Goal: Task Accomplishment & Management: Complete application form

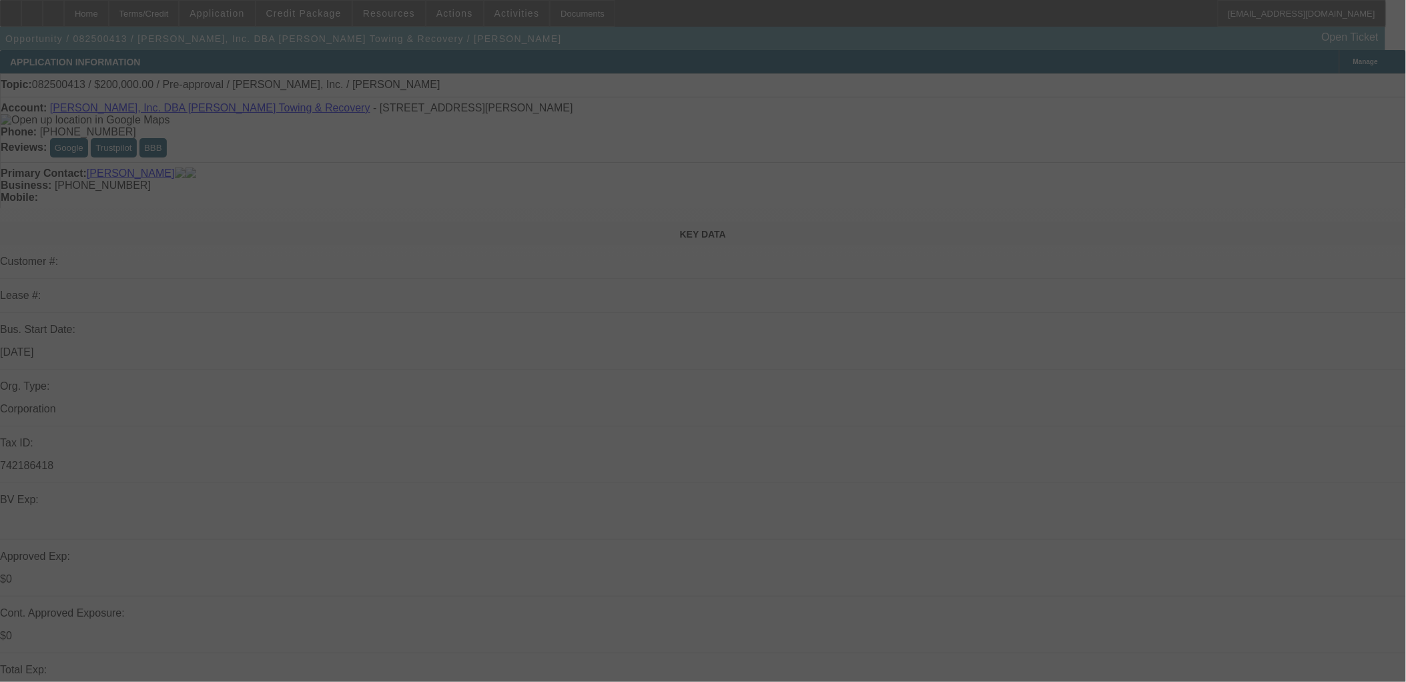
select select "0"
select select "2"
select select "0.1"
select select "4"
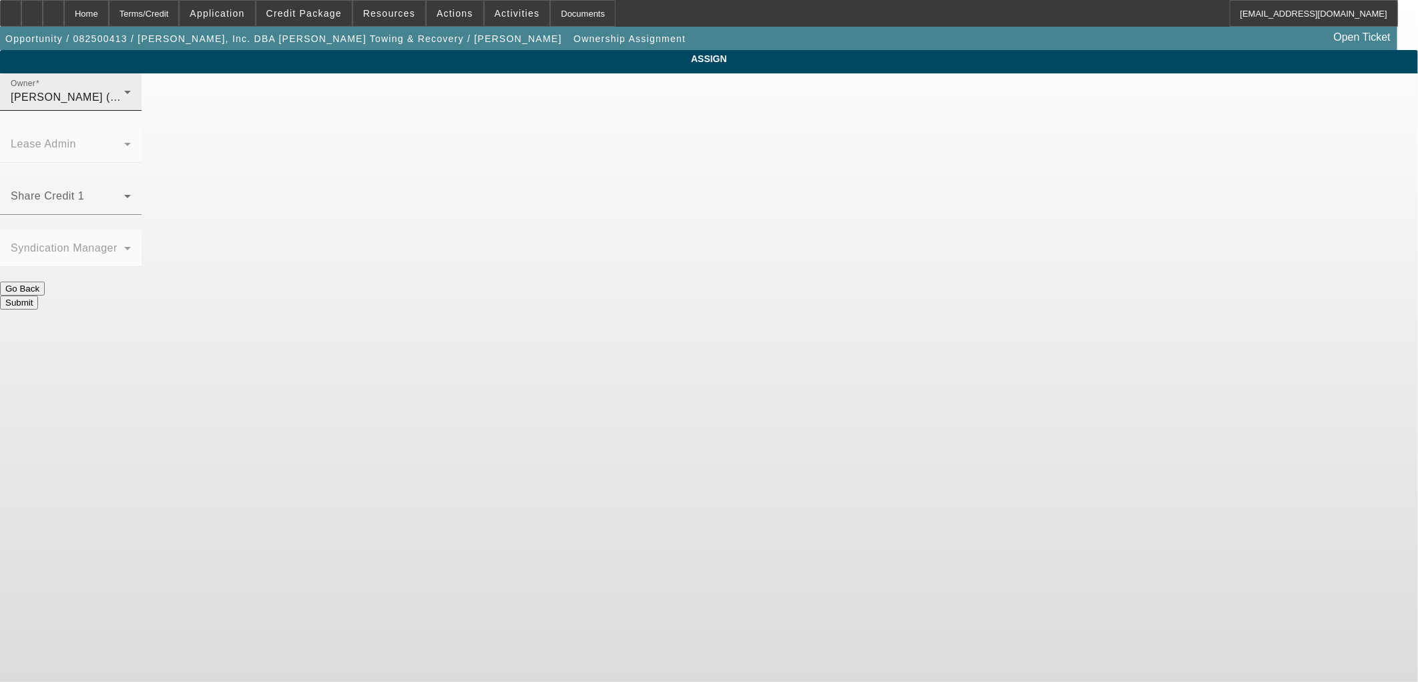
click at [131, 111] on div "Owner [PERSON_NAME] (Lvl 1)" at bounding box center [71, 91] width 120 height 37
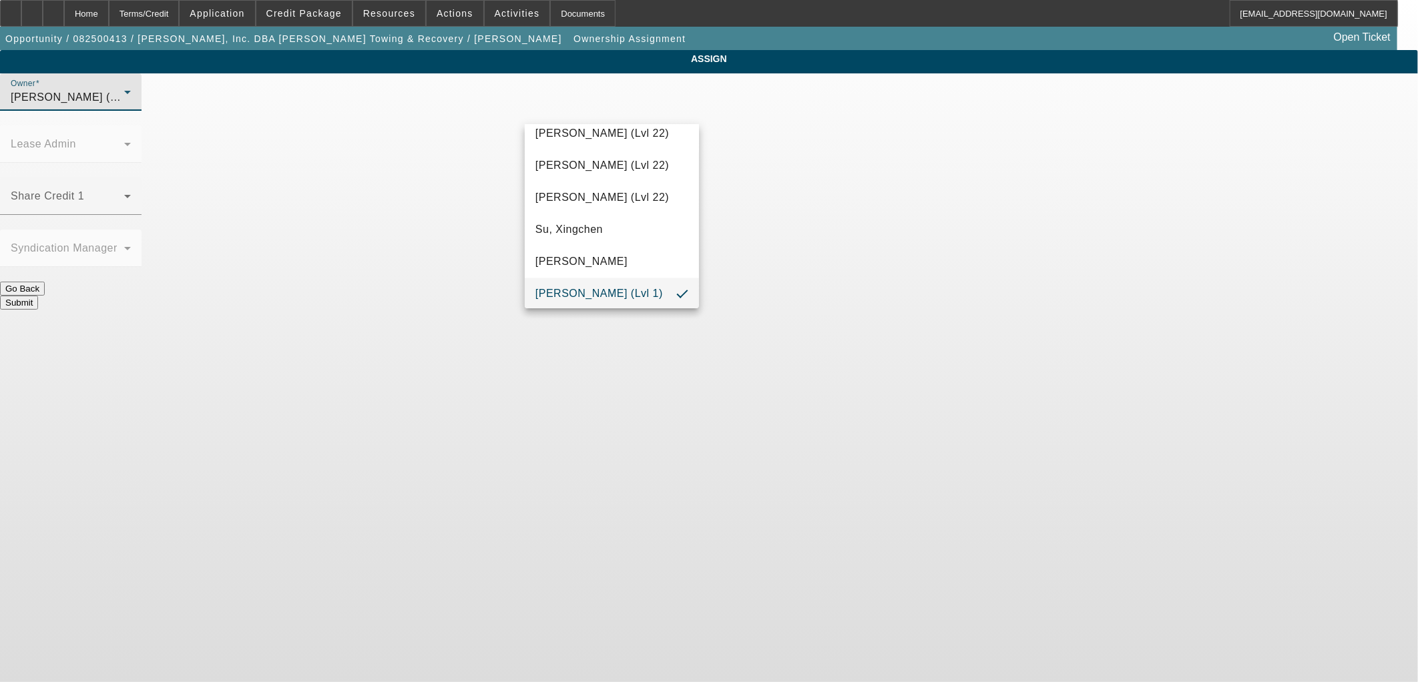
scroll to position [325, 0]
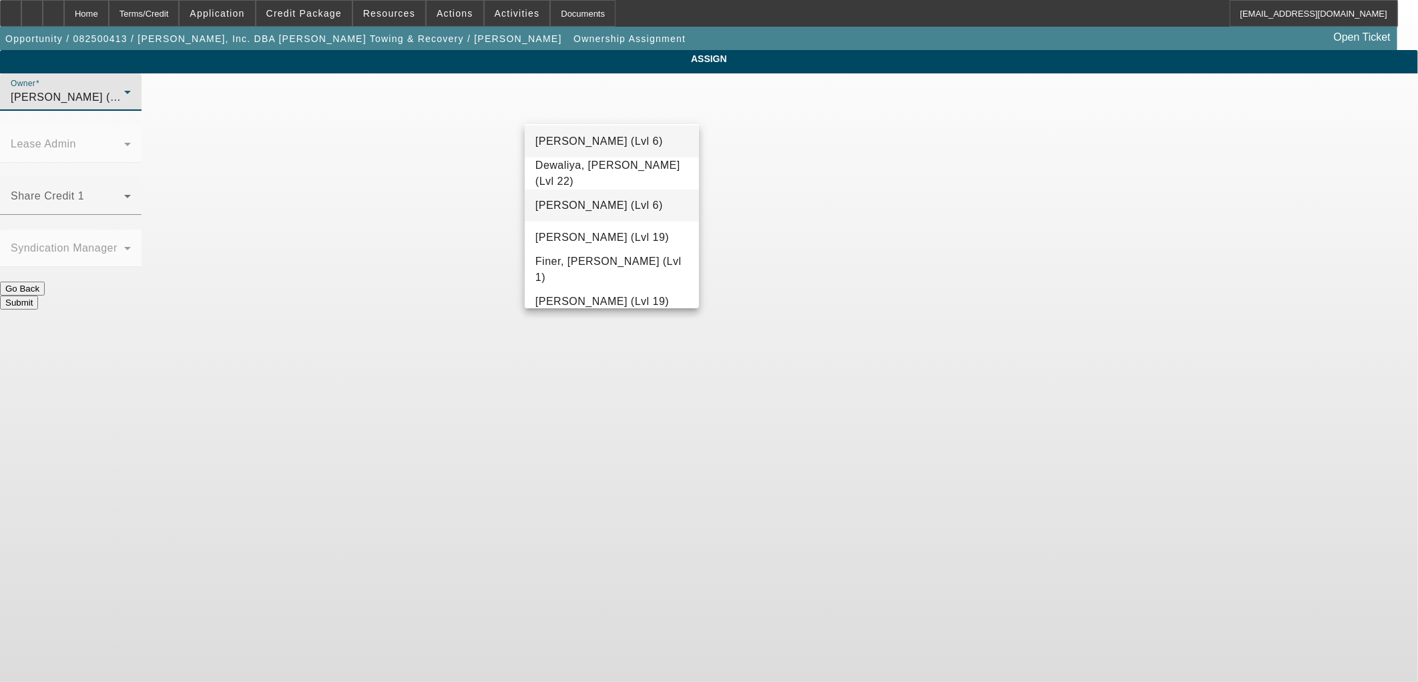
click at [589, 208] on span "[PERSON_NAME] (Lvl 6)" at bounding box center [598, 206] width 127 height 16
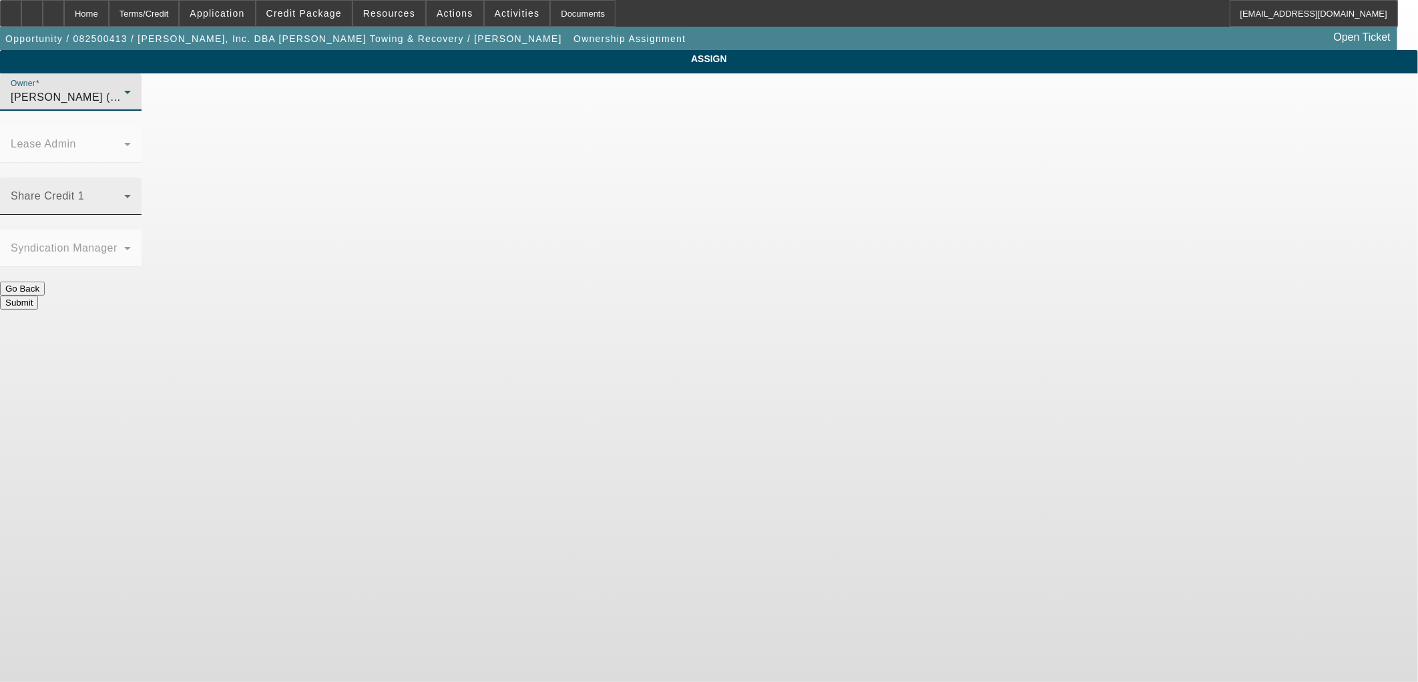
click at [124, 194] on span at bounding box center [67, 202] width 113 height 16
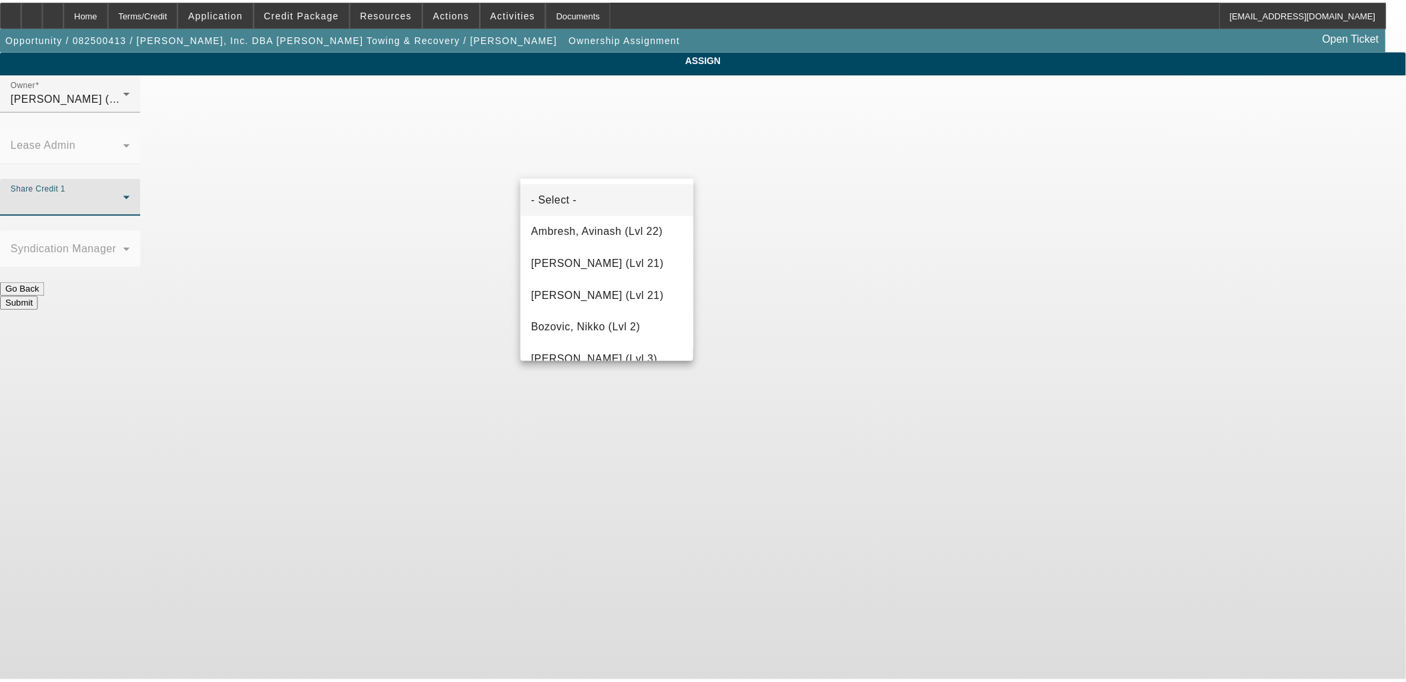
scroll to position [1679, 0]
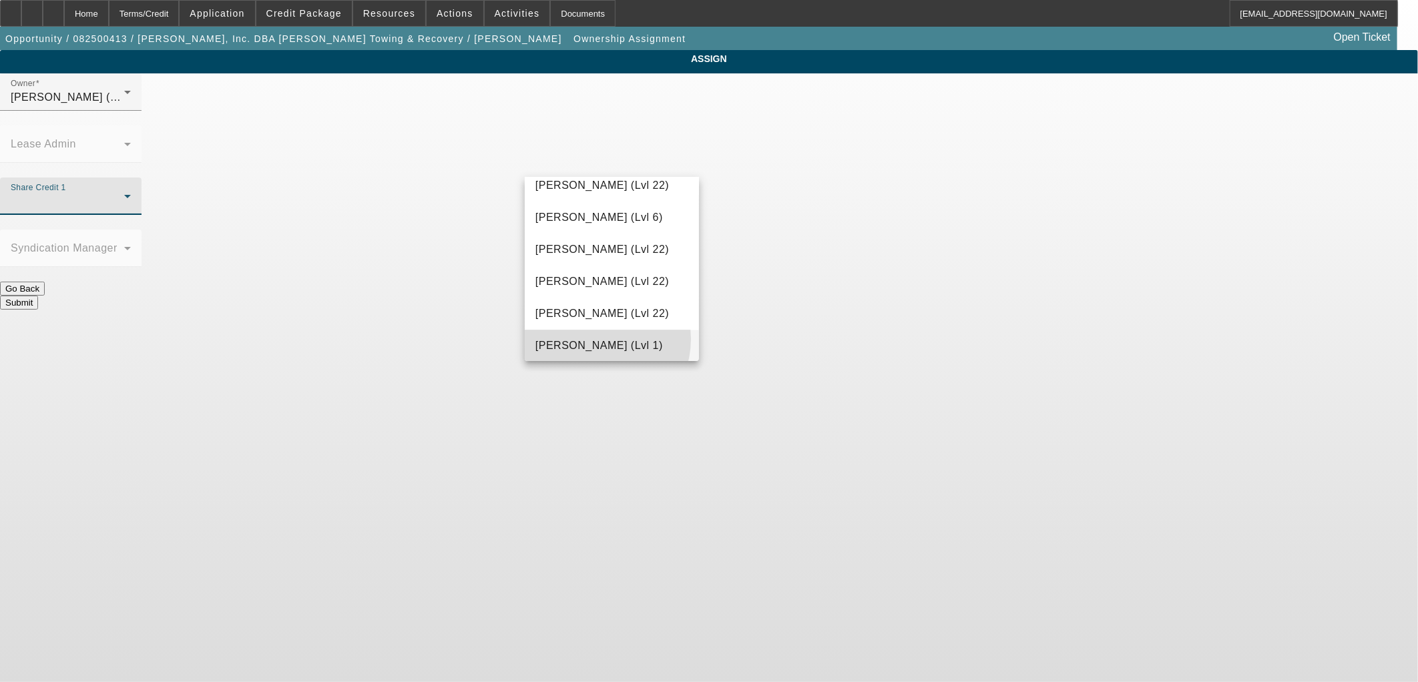
click at [593, 338] on span "[PERSON_NAME] (Lvl 1)" at bounding box center [598, 346] width 127 height 16
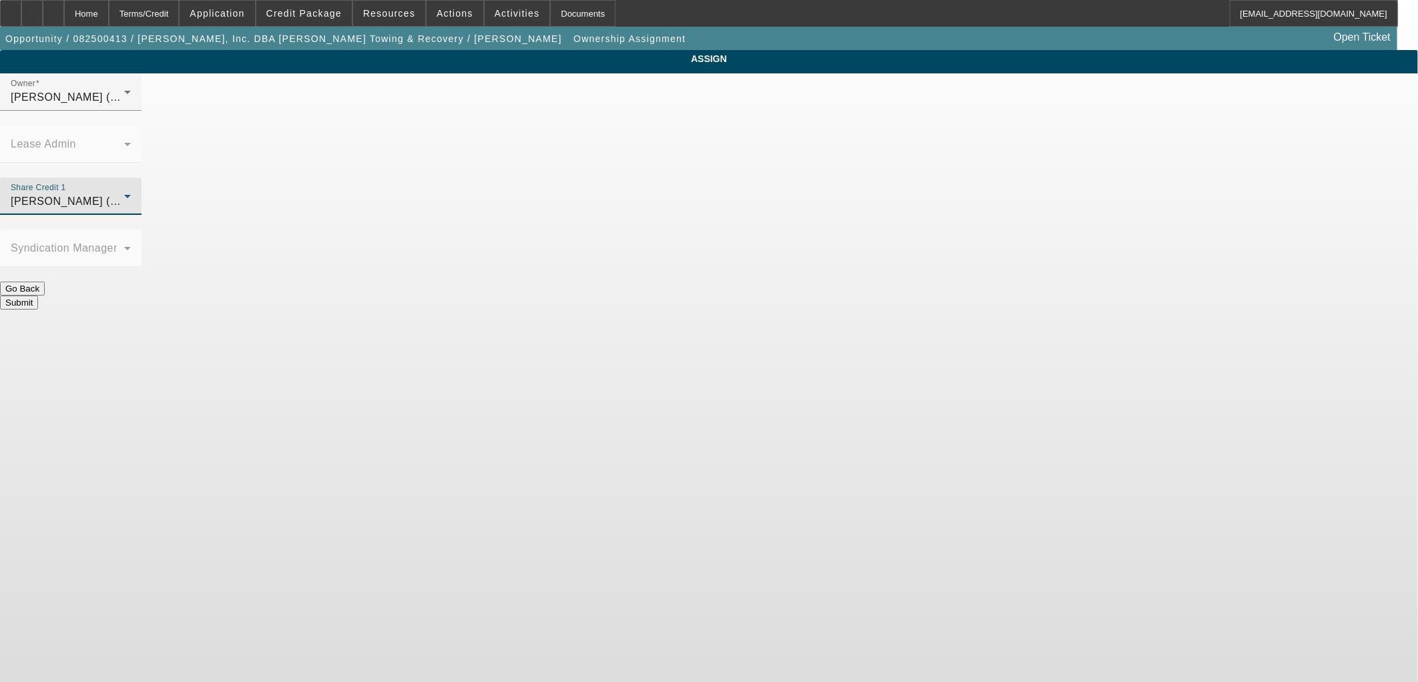
click at [38, 296] on button "Submit" at bounding box center [19, 303] width 38 height 14
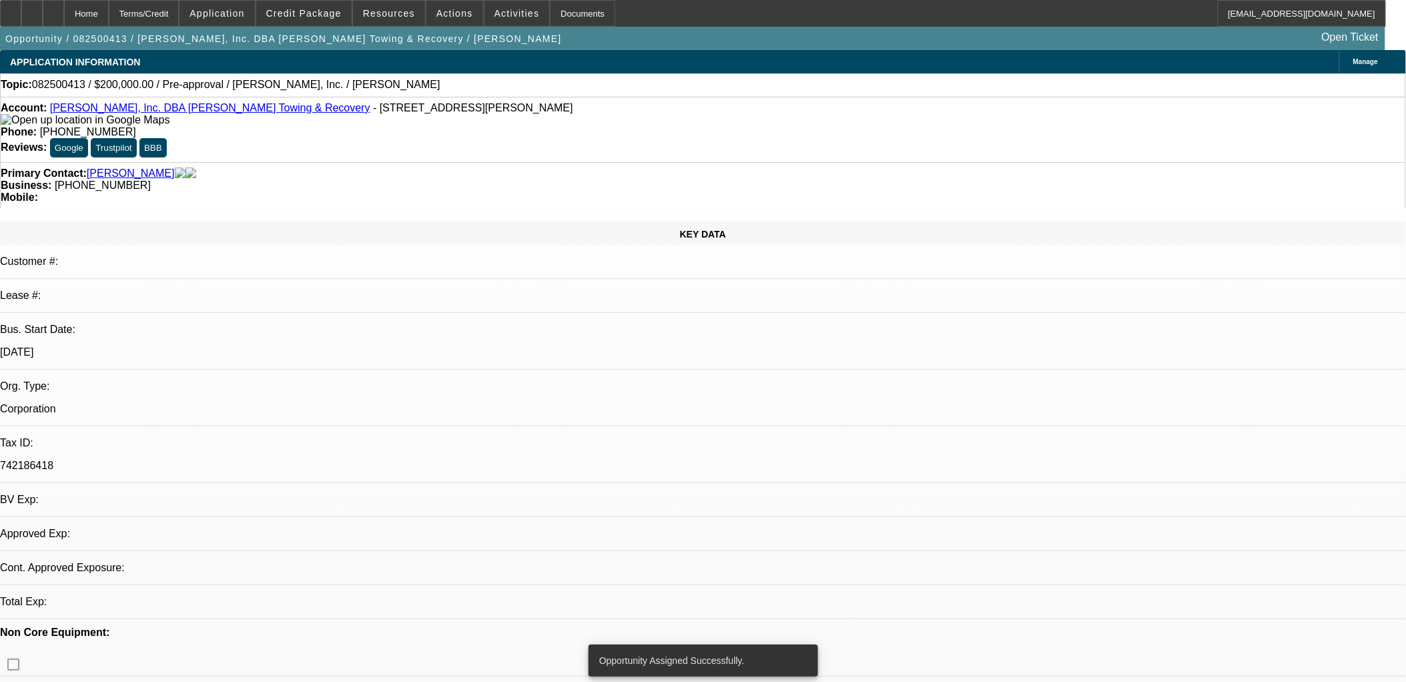
select select "0"
select select "2"
select select "0.1"
select select "4"
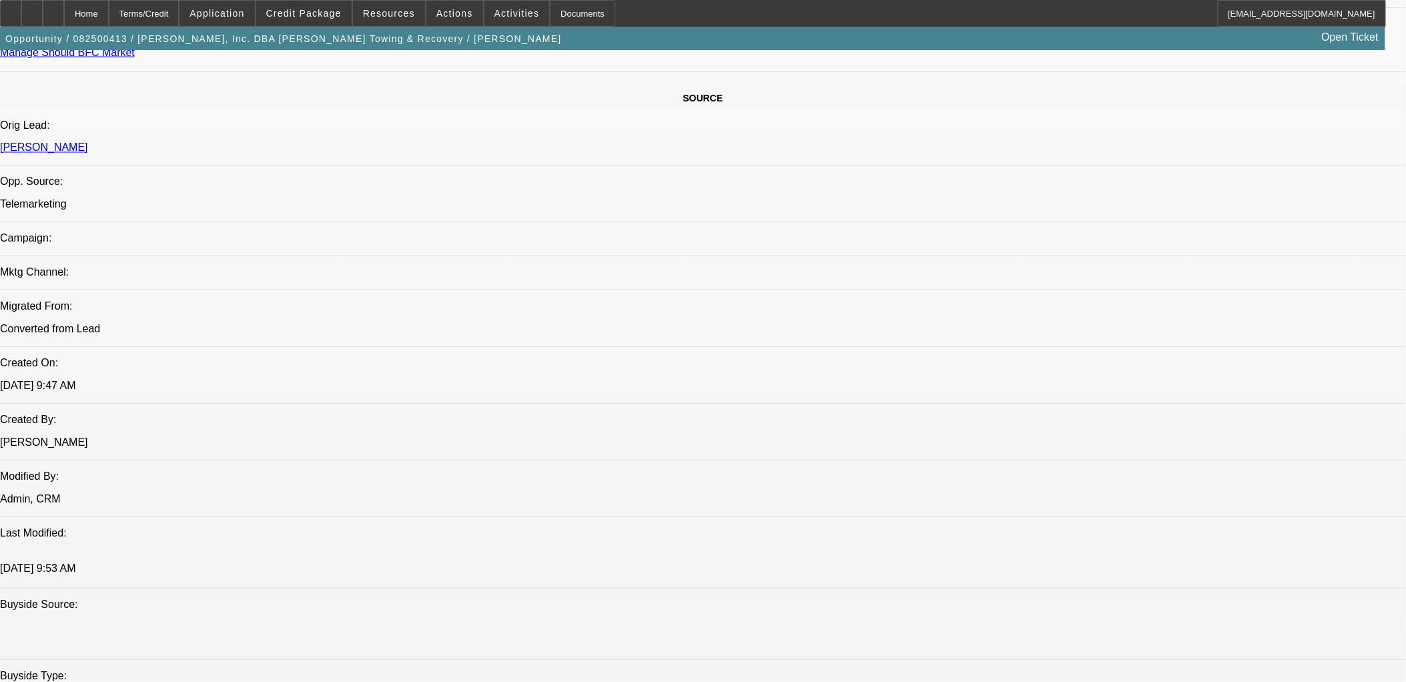
scroll to position [742, 0]
